Goal: Use online tool/utility: Utilize a website feature to perform a specific function

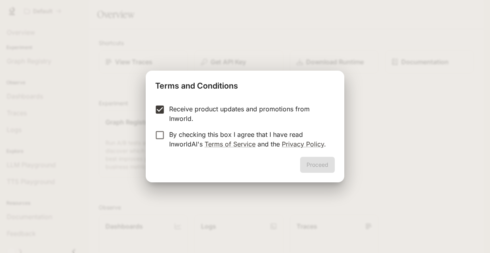
click at [169, 111] on p "Receive product updates and promotions from Inworld." at bounding box center [248, 113] width 159 height 19
click at [169, 139] on p "By checking this box I agree that I have read InworldAI's Terms of Service and …" at bounding box center [248, 138] width 159 height 19
click at [324, 164] on button "Proceed" at bounding box center [317, 165] width 35 height 16
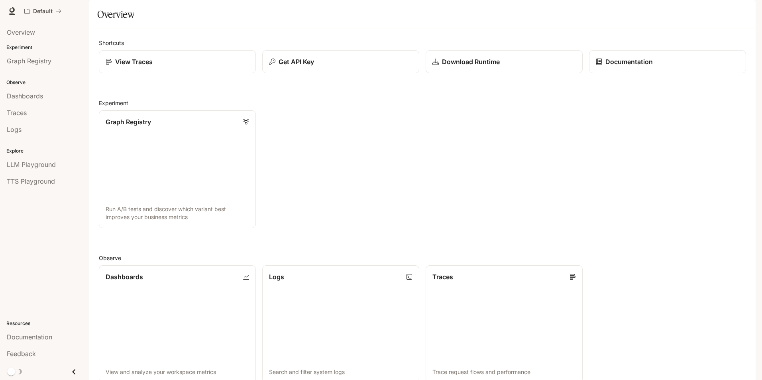
scroll to position [193, 0]
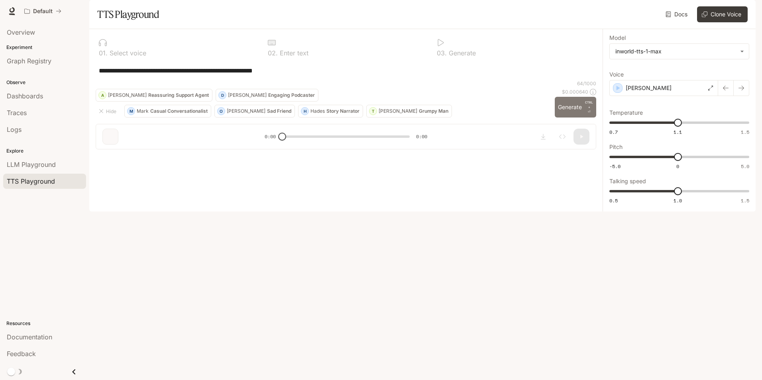
click at [490, 118] on button "Generate CTRL + ⏎" at bounding box center [575, 107] width 41 height 21
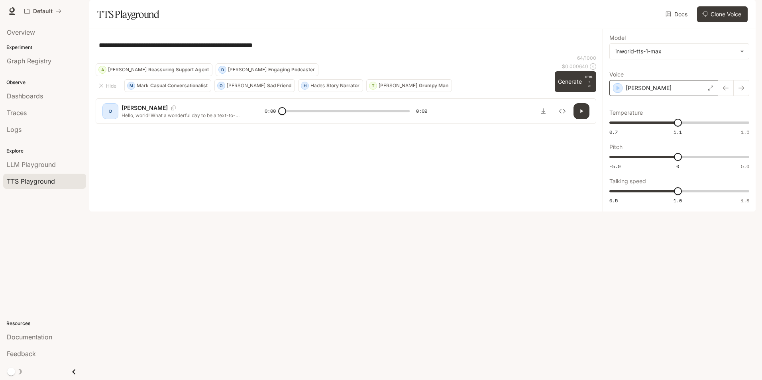
click at [490, 96] on div "[PERSON_NAME]" at bounding box center [663, 88] width 109 height 16
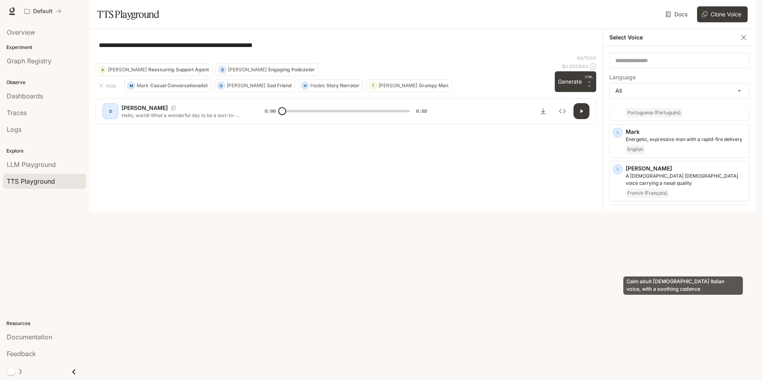
scroll to position [1195, 0]
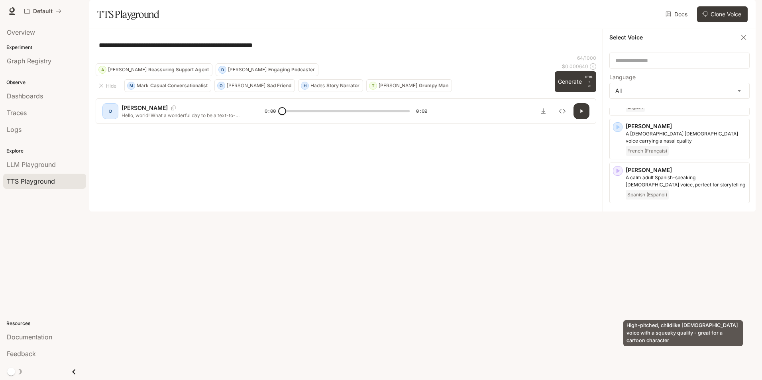
click at [490, 252] on p "High-pitched, childlike [DEMOGRAPHIC_DATA] voice with a squeaky quality - great…" at bounding box center [686, 356] width 120 height 14
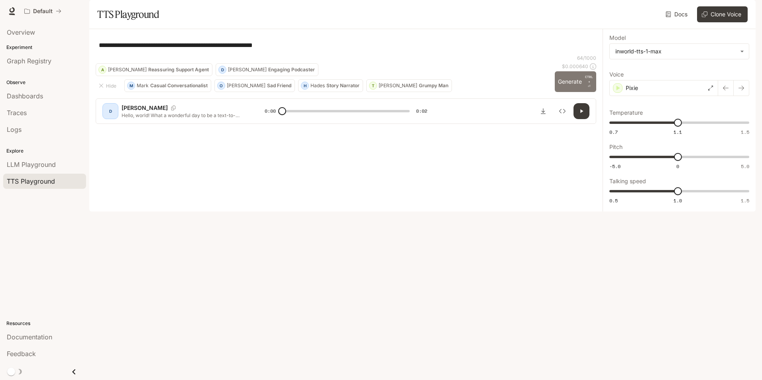
click at [490, 92] on button "Generate CTRL + ⏎" at bounding box center [575, 81] width 41 height 21
type input "*"
click at [490, 74] on body "**********" at bounding box center [381, 190] width 762 height 380
click at [490, 75] on div at bounding box center [381, 190] width 762 height 380
type input "***"
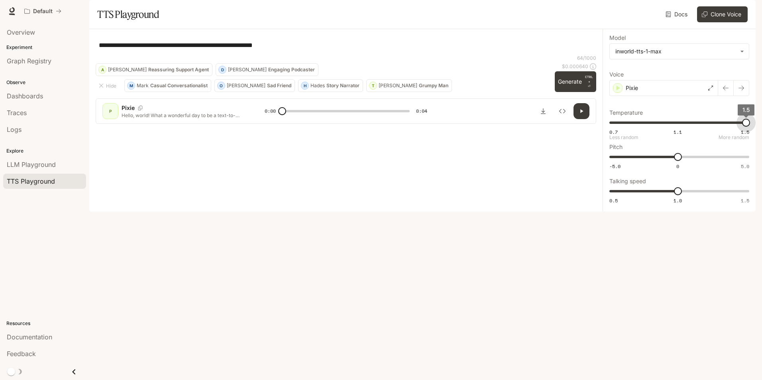
drag, startPoint x: 679, startPoint y: 145, endPoint x: 746, endPoint y: 141, distance: 67.4
click at [490, 127] on span "1.5" at bounding box center [746, 123] width 8 height 8
click at [490, 92] on button "Generate CTRL + ⏎" at bounding box center [575, 81] width 41 height 21
type input "*"
type input "***"
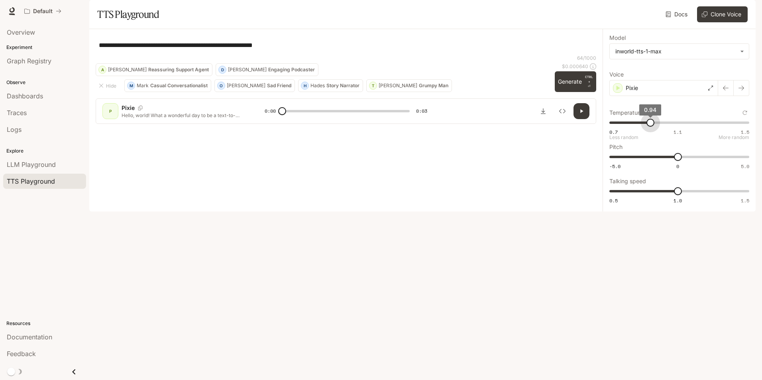
drag, startPoint x: 743, startPoint y: 144, endPoint x: 643, endPoint y: 147, distance: 100.1
click at [490, 127] on span "0.94" at bounding box center [650, 123] width 8 height 8
type input "***"
drag, startPoint x: 677, startPoint y: 212, endPoint x: 655, endPoint y: 212, distance: 22.3
click at [490, 195] on span "0.8" at bounding box center [650, 191] width 8 height 8
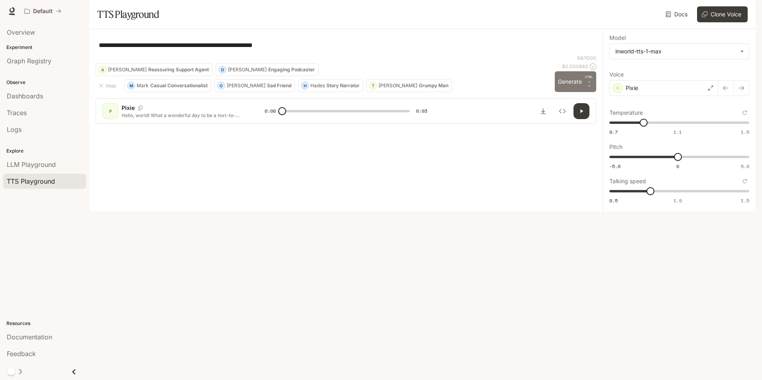
click at [490, 84] on p "CTRL +" at bounding box center [589, 80] width 8 height 10
click at [490, 70] on body "**********" at bounding box center [381, 190] width 762 height 380
click at [490, 70] on div at bounding box center [381, 190] width 762 height 380
click at [490, 96] on div "Pixie" at bounding box center [663, 88] width 109 height 16
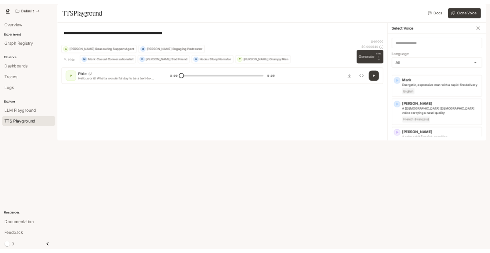
scroll to position [1797, 0]
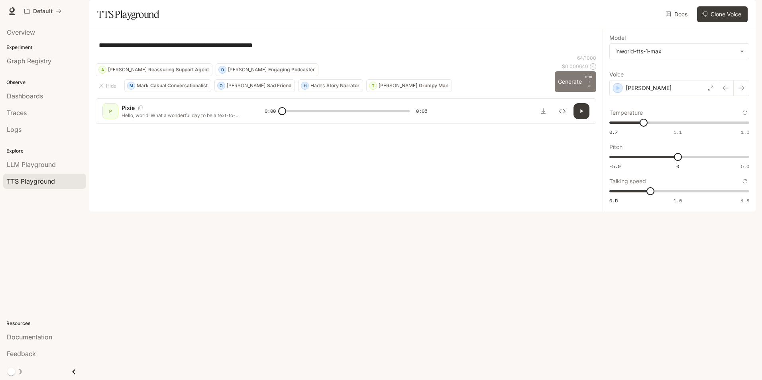
click at [490, 92] on button "Generate CTRL + ⏎" at bounding box center [575, 81] width 41 height 21
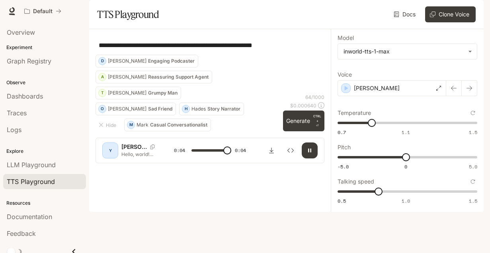
type input "*"
